Goal: Transaction & Acquisition: Purchase product/service

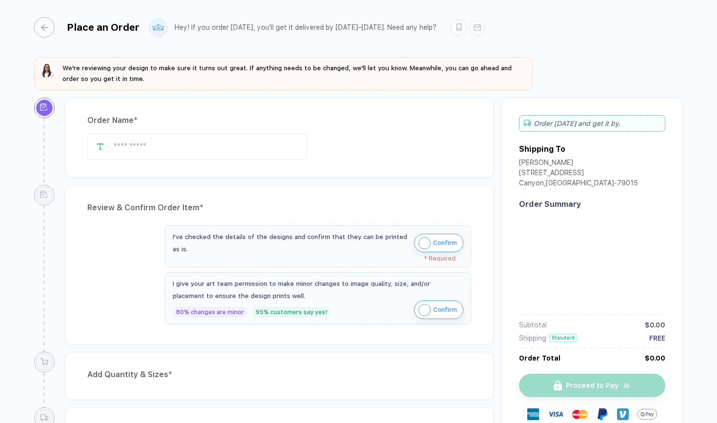
type input "**********"
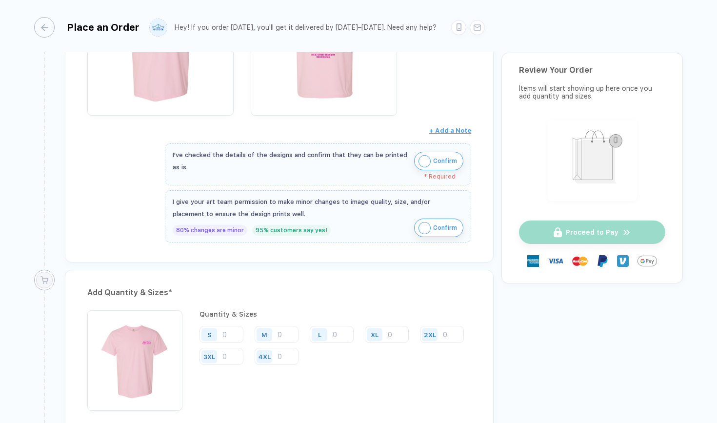
scroll to position [298, 0]
click at [415, 161] on button "Confirm" at bounding box center [438, 160] width 49 height 19
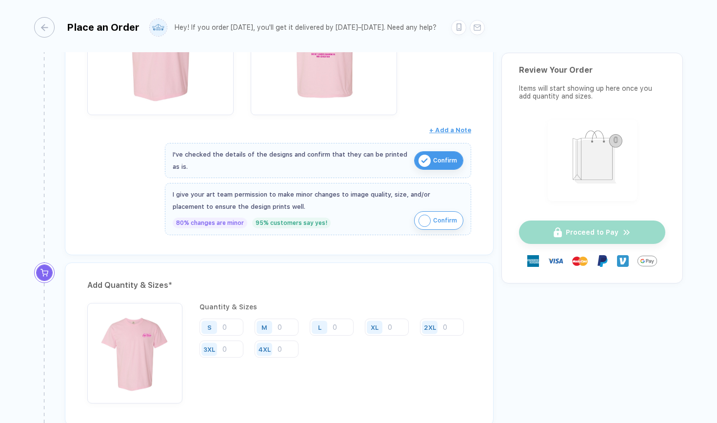
click at [426, 223] on img "button" at bounding box center [424, 221] width 12 height 12
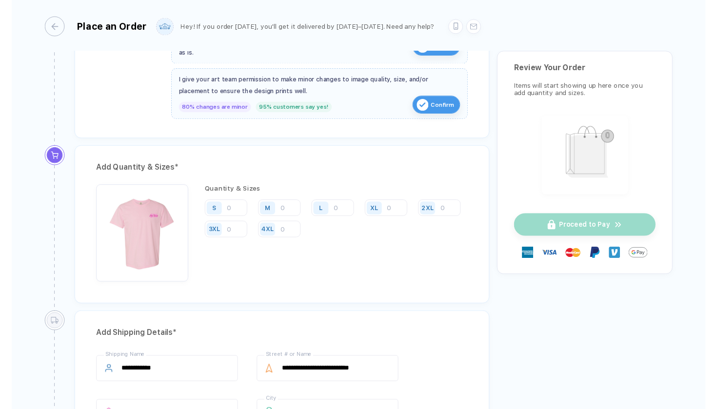
scroll to position [403, 0]
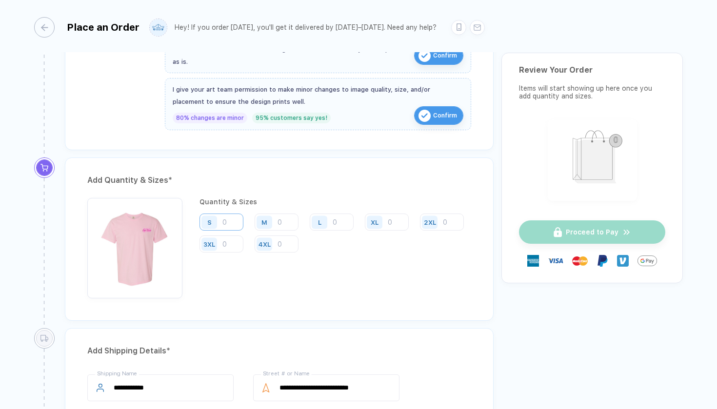
click at [233, 221] on input "number" at bounding box center [221, 222] width 44 height 17
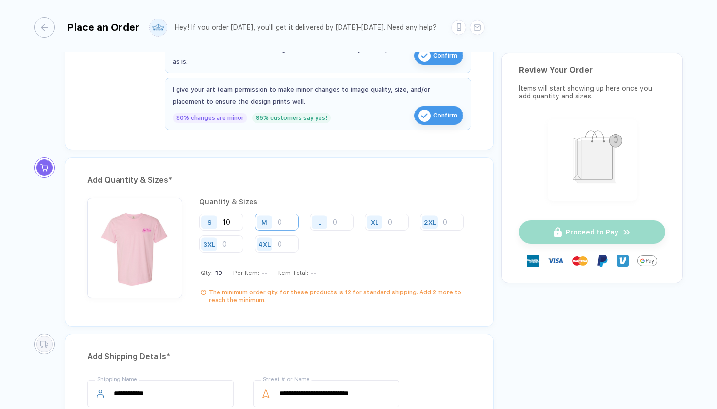
type input "10"
click at [287, 217] on input "number" at bounding box center [277, 222] width 44 height 17
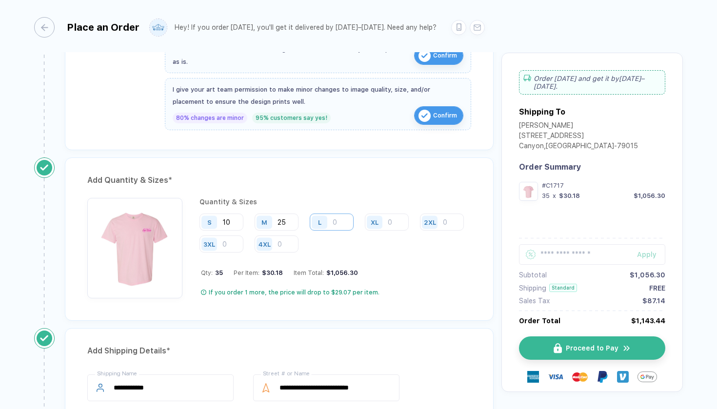
type input "25"
click at [335, 218] on input "number" at bounding box center [332, 222] width 44 height 17
click at [420, 231] on input "number" at bounding box center [442, 222] width 44 height 17
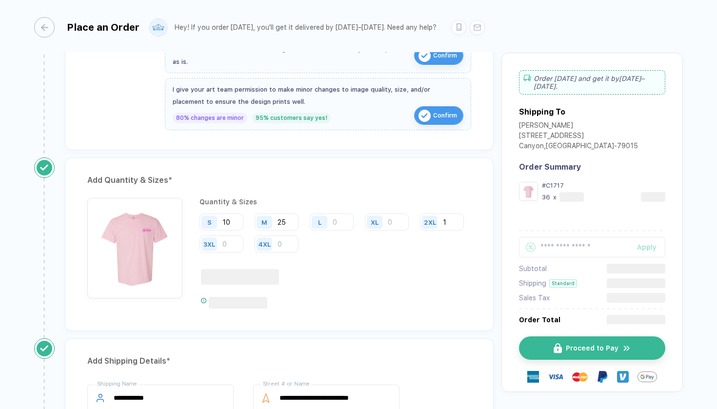
type input "1"
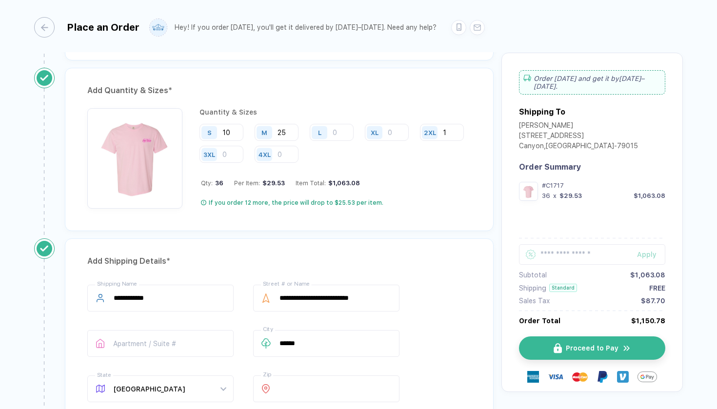
scroll to position [553, 0]
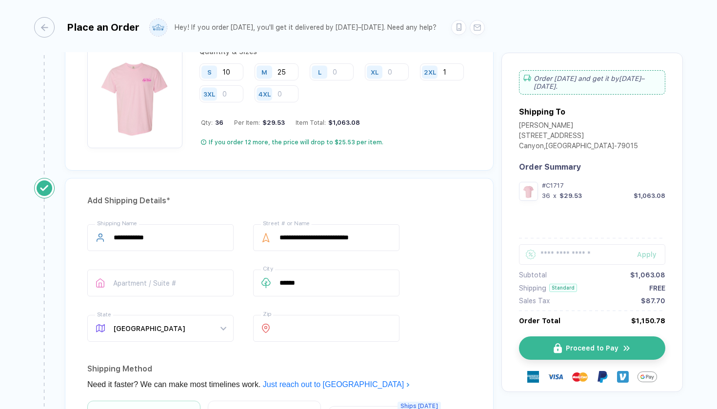
click at [330, 72] on div "L" at bounding box center [321, 71] width 22 height 17
click at [336, 69] on input "number" at bounding box center [332, 71] width 44 height 17
type input "10"
click at [399, 71] on input "number" at bounding box center [387, 71] width 44 height 17
type input "1"
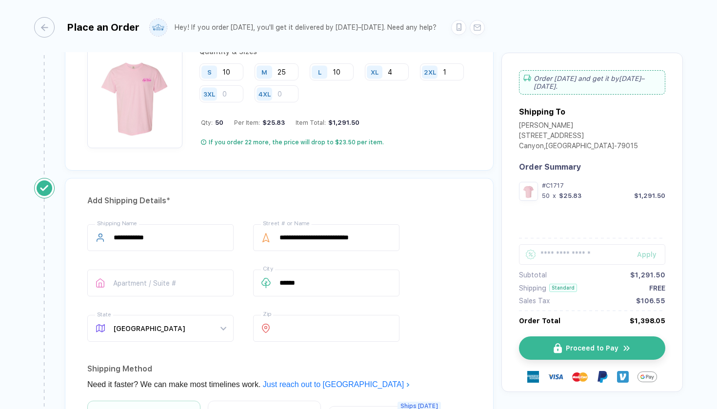
type input "4"
click at [395, 178] on div "**********" at bounding box center [279, 372] width 429 height 388
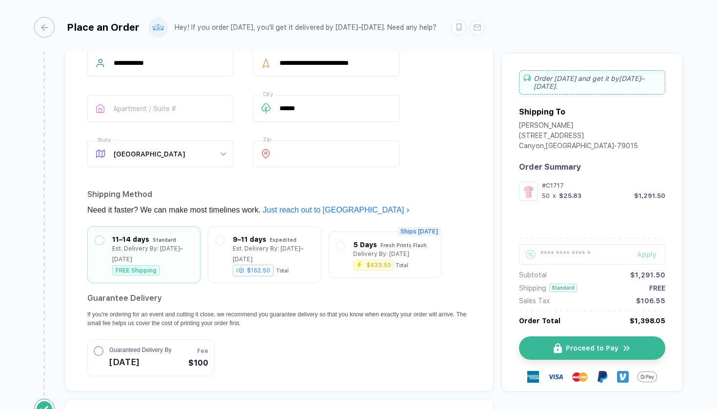
scroll to position [729, 0]
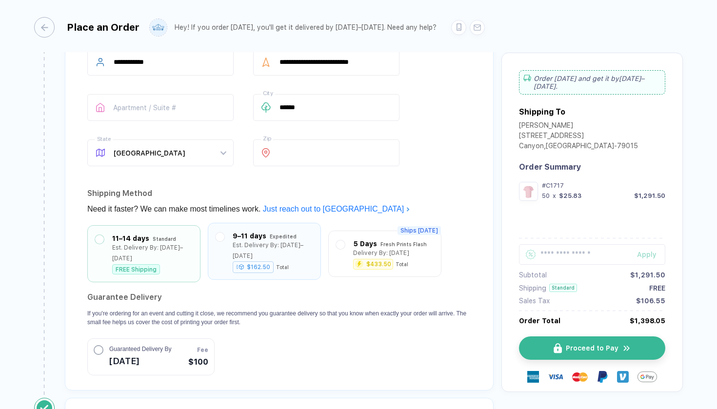
click at [252, 246] on div "Est. Delivery By: [DATE]–[DATE]" at bounding box center [273, 250] width 80 height 21
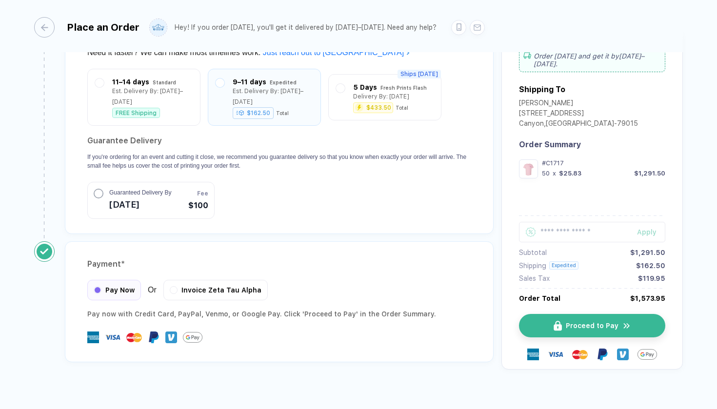
scroll to position [0, 0]
click at [206, 282] on div "Invoice Zeta Tau Alpha" at bounding box center [215, 288] width 104 height 20
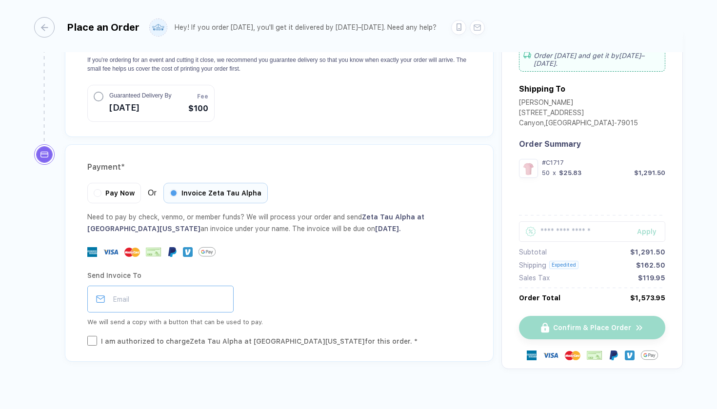
scroll to position [982, 0]
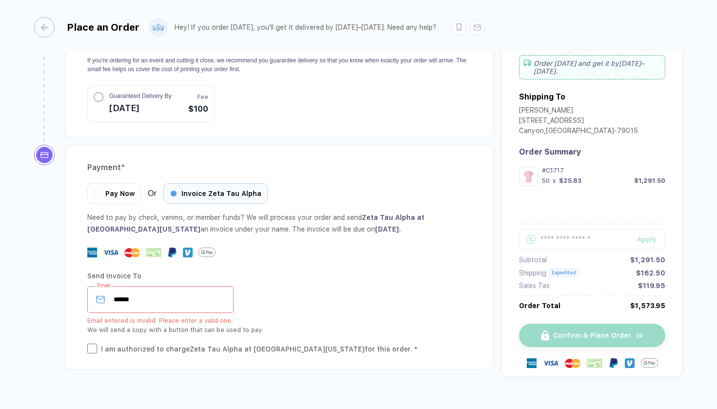
type input "*******"
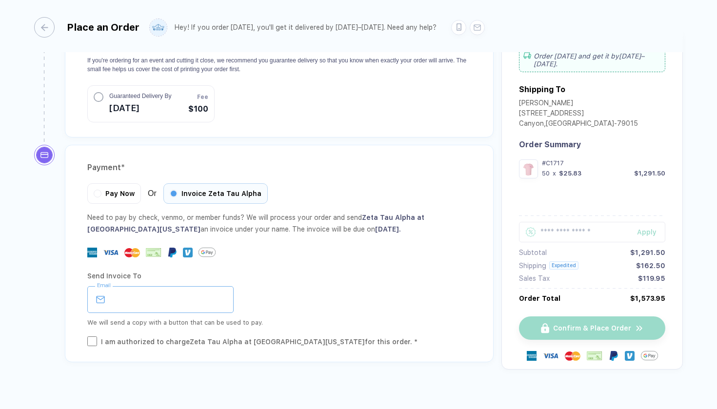
type input "**********"
click at [362, 336] on div "I am authorized to charge Zeta Tau Alpha at [GEOGRAPHIC_DATA][US_STATE] for thi…" at bounding box center [259, 341] width 316 height 11
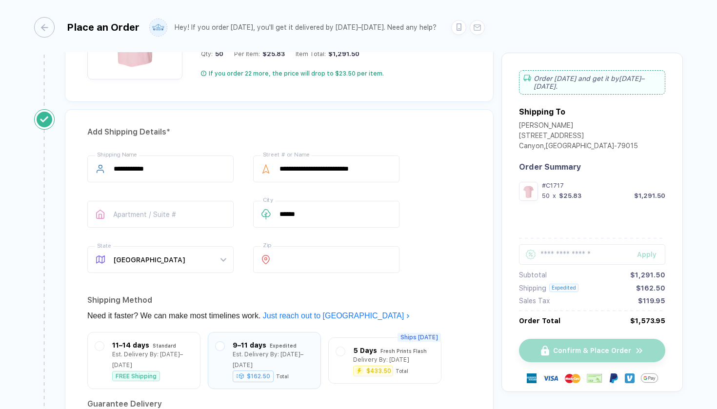
scroll to position [624, 0]
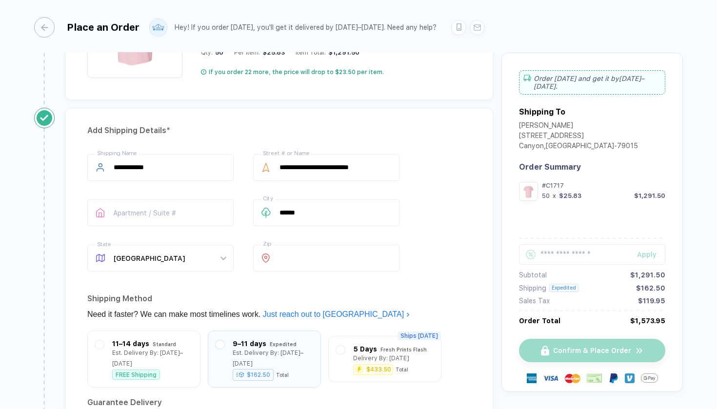
click at [541, 345] on div "Confirm & Place Order" at bounding box center [592, 350] width 146 height 23
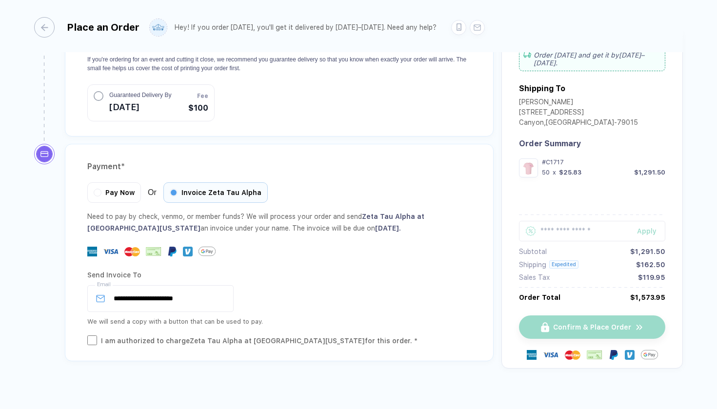
scroll to position [982, 0]
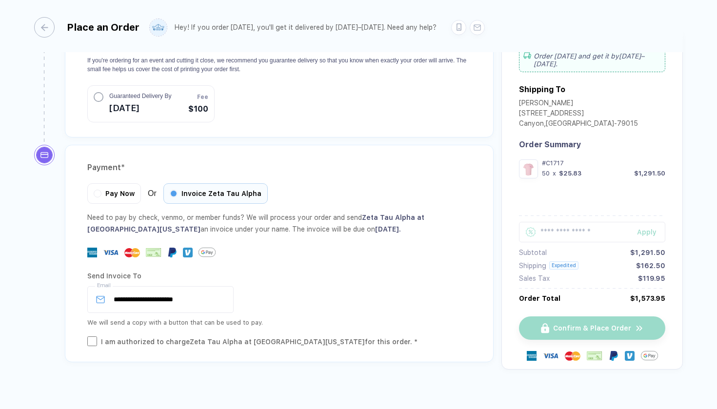
click at [397, 183] on div "Pay Now Or Invoice Zeta Tau Alpha" at bounding box center [279, 193] width 384 height 20
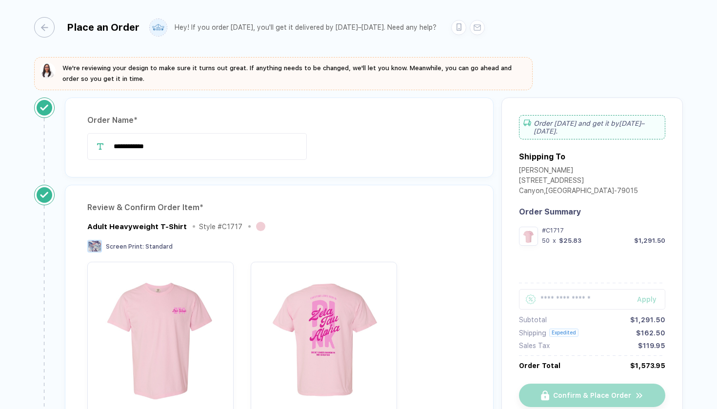
scroll to position [0, 0]
click at [442, 209] on div "Review & Confirm Order Item *" at bounding box center [279, 208] width 384 height 16
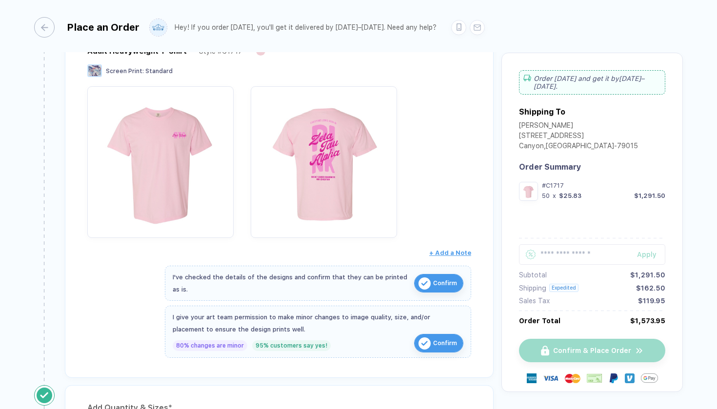
scroll to position [194, 0]
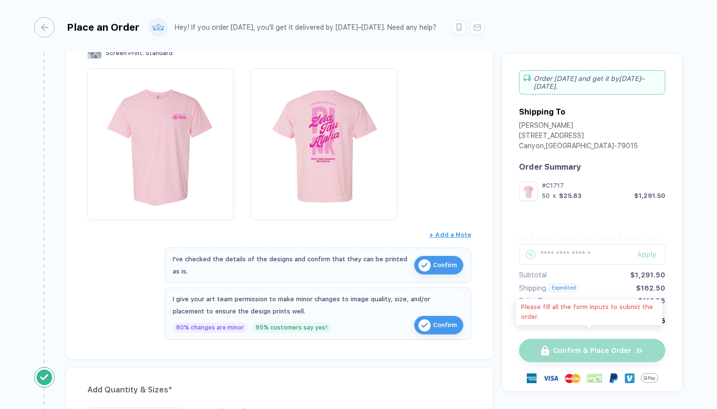
click at [566, 349] on div "Confirm & Place Order" at bounding box center [592, 350] width 146 height 23
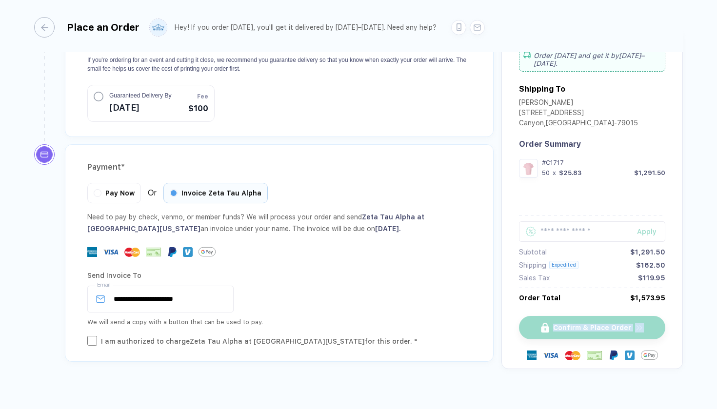
scroll to position [982, 0]
click at [450, 348] on div "**********" at bounding box center [279, 253] width 429 height 217
click at [445, 377] on div "**********" at bounding box center [358, 205] width 717 height 411
click at [219, 286] on input "**********" at bounding box center [160, 299] width 146 height 27
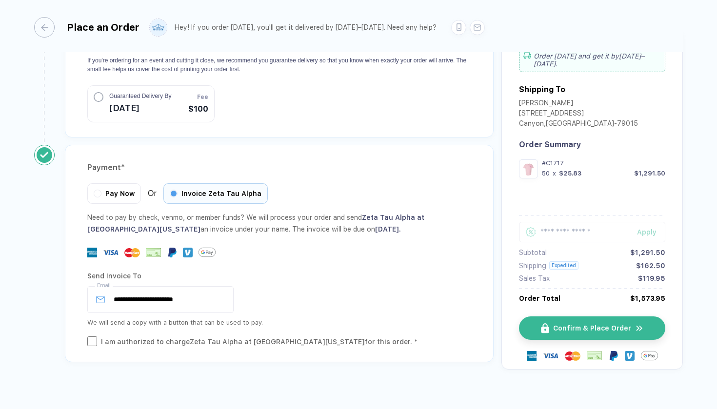
click at [233, 341] on div "**********" at bounding box center [279, 253] width 429 height 217
click at [545, 316] on button "Confirm & Place Order" at bounding box center [596, 327] width 146 height 23
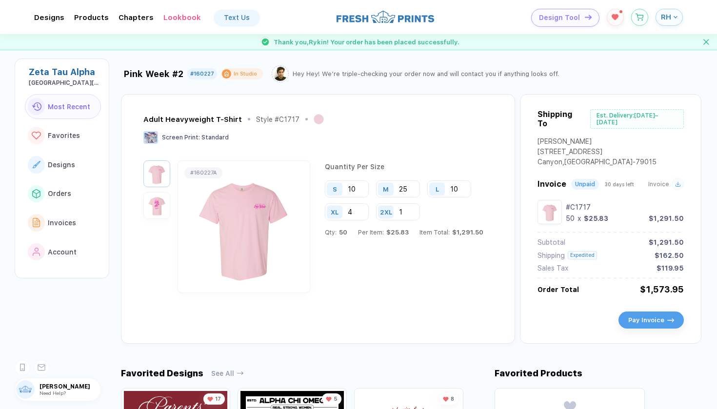
click at [151, 205] on img "button" at bounding box center [157, 206] width 22 height 22
click at [159, 167] on img "button" at bounding box center [157, 174] width 22 height 22
click at [712, 41] on div at bounding box center [708, 42] width 11 height 6
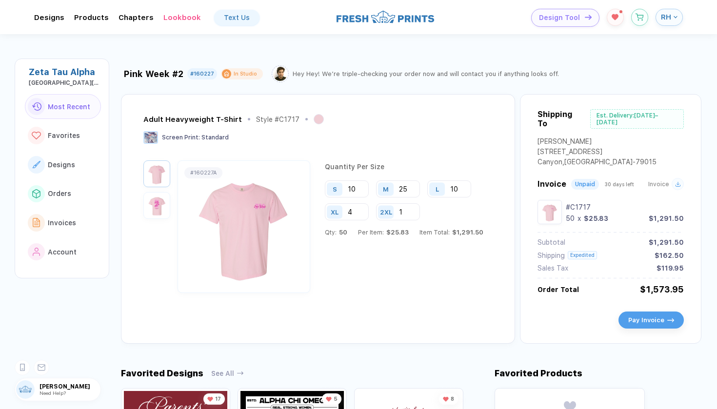
click at [673, 14] on button "RH" at bounding box center [668, 17] width 27 height 17
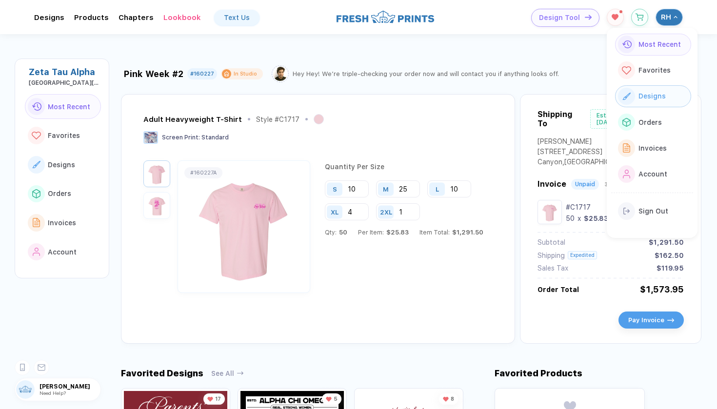
click at [650, 104] on button "Designs" at bounding box center [653, 96] width 76 height 22
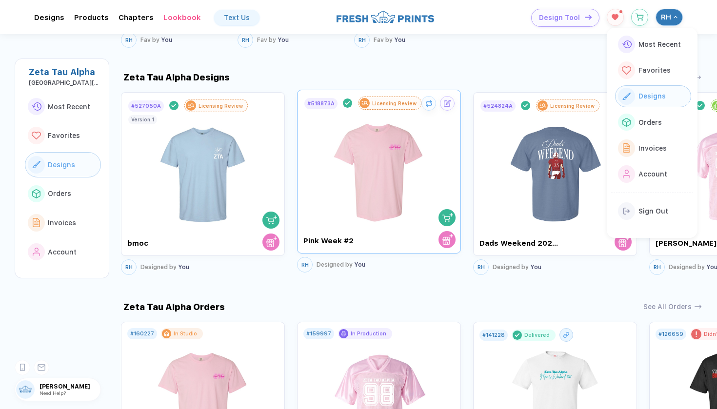
scroll to position [475, 0]
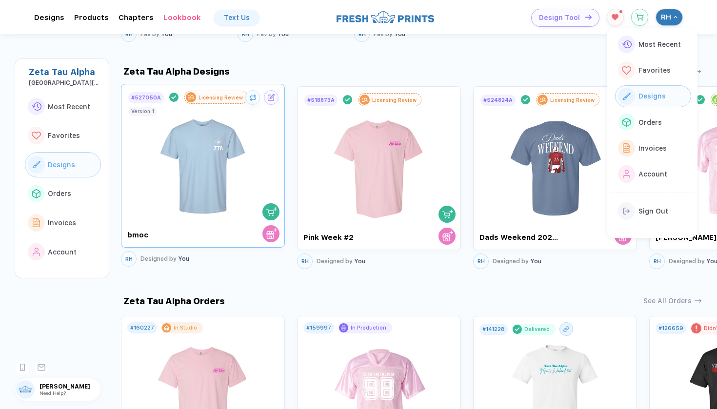
click at [228, 143] on img at bounding box center [203, 161] width 110 height 115
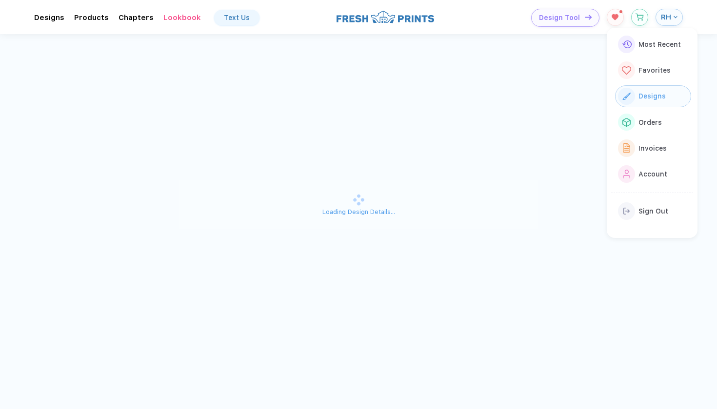
click at [228, 143] on div "Loading Design Details..." at bounding box center [358, 204] width 717 height 409
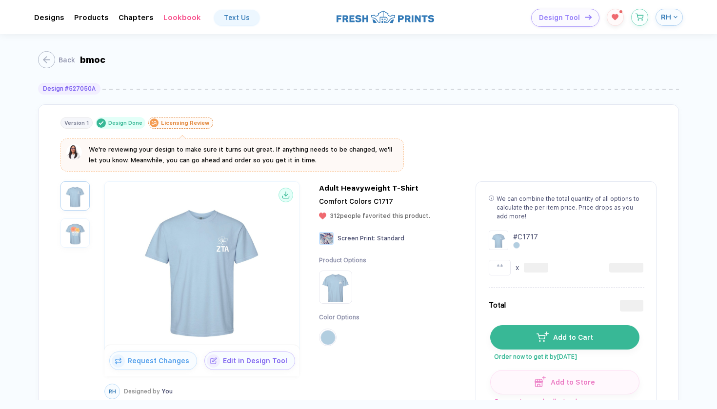
click at [327, 284] on img at bounding box center [335, 287] width 29 height 29
click at [229, 356] on span "Edit in Design Tool" at bounding box center [257, 359] width 75 height 8
